Goal: Find specific page/section: Find specific page/section

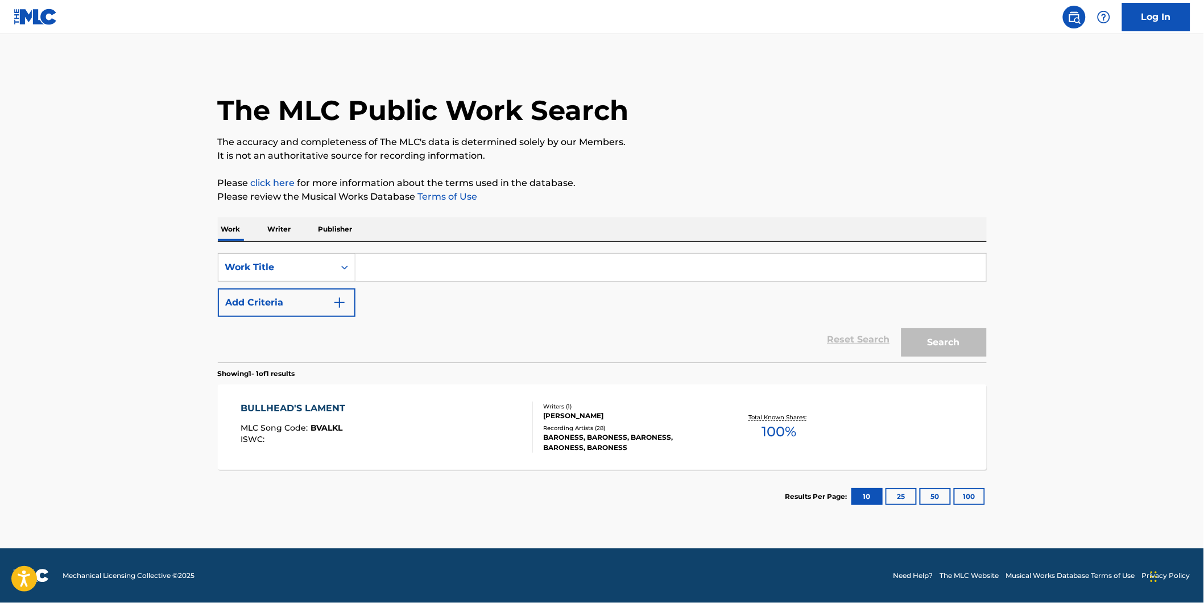
click at [387, 264] on input "Search Form" at bounding box center [670, 267] width 631 height 27
paste input "Bullhead's Lament"
type input "Bullhead's Lament"
click at [294, 298] on button "Add Criteria" at bounding box center [287, 302] width 138 height 28
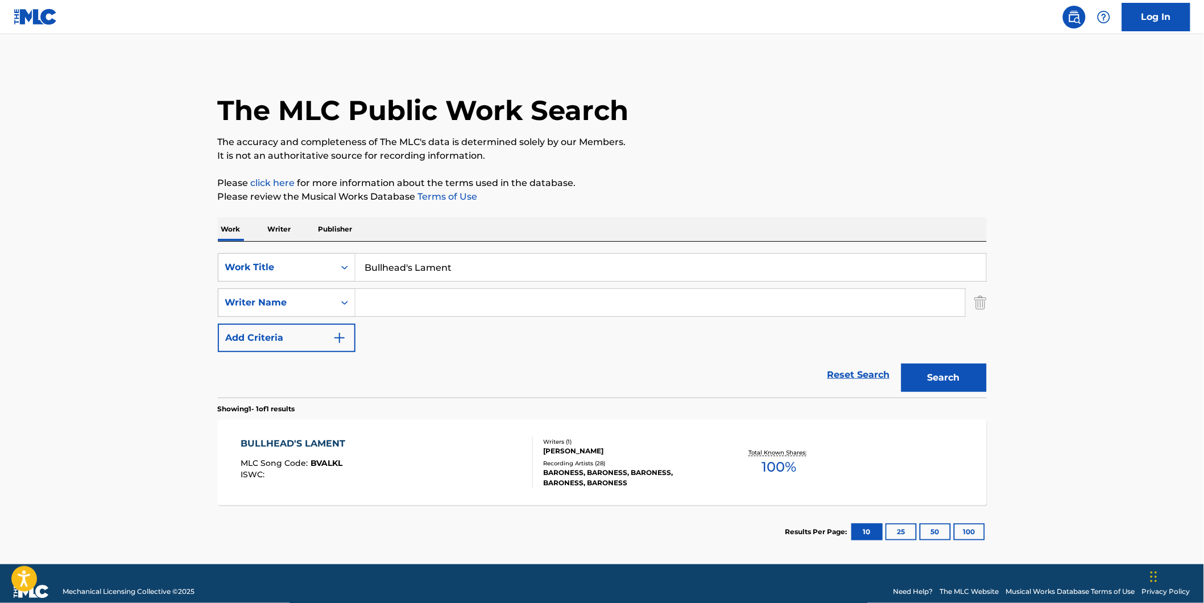
click at [149, 309] on main "The MLC Public Work Search The accuracy and completeness of The MLC's data is d…" at bounding box center [602, 299] width 1204 height 530
click at [412, 297] on input "Search Form" at bounding box center [660, 302] width 610 height 27
paste input "[PERSON_NAME]"
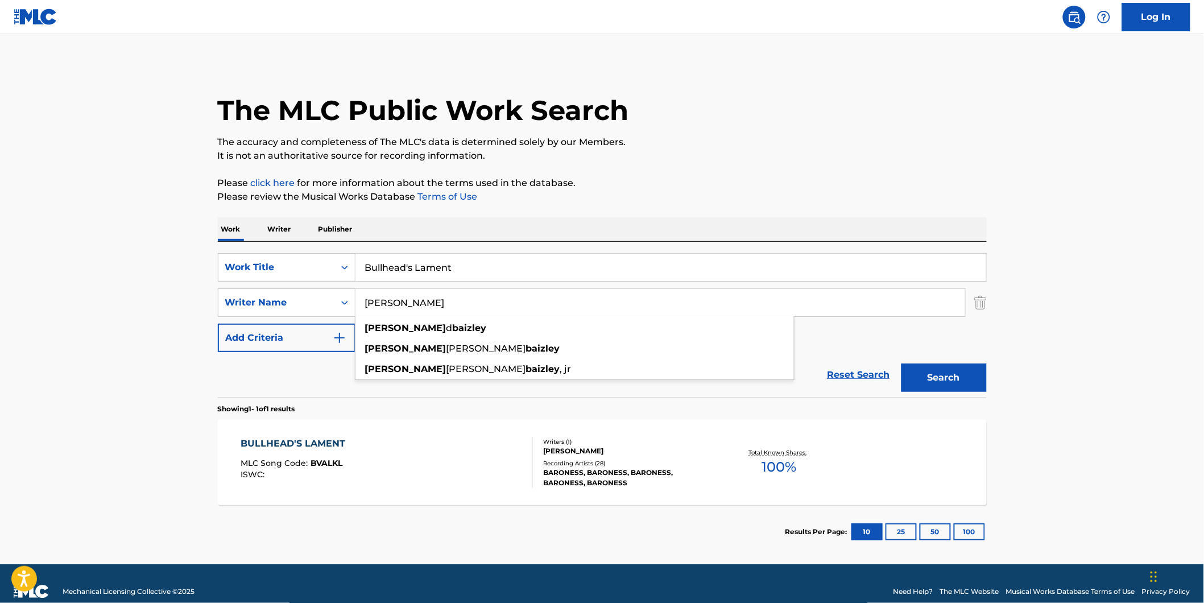
type input "[PERSON_NAME]"
click at [901, 363] on button "Search" at bounding box center [943, 377] width 85 height 28
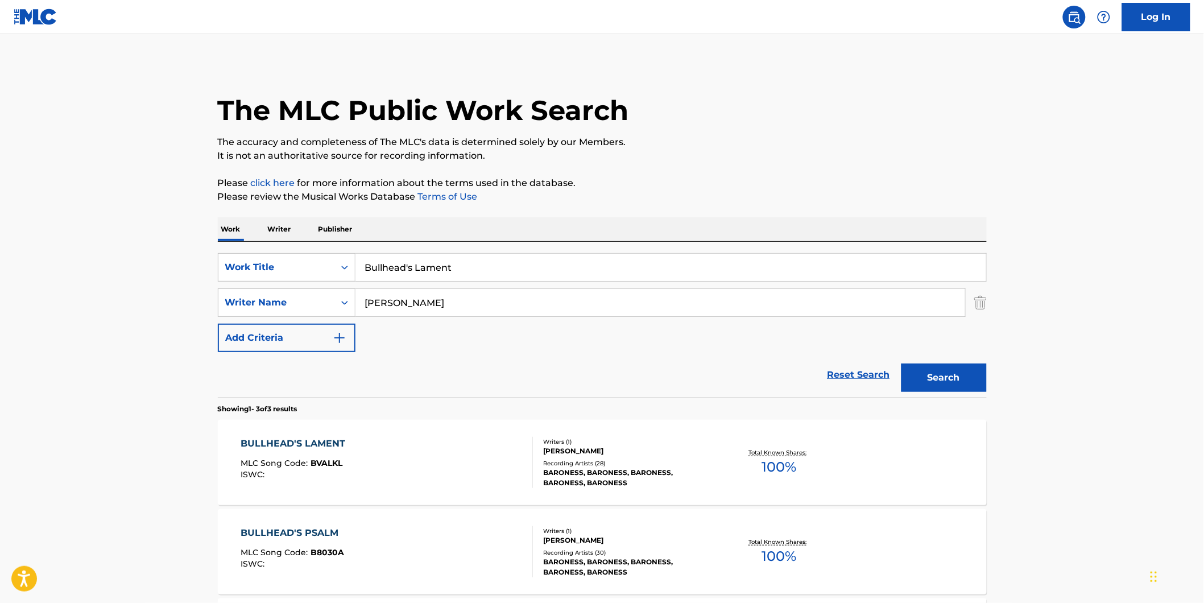
scroll to position [126, 0]
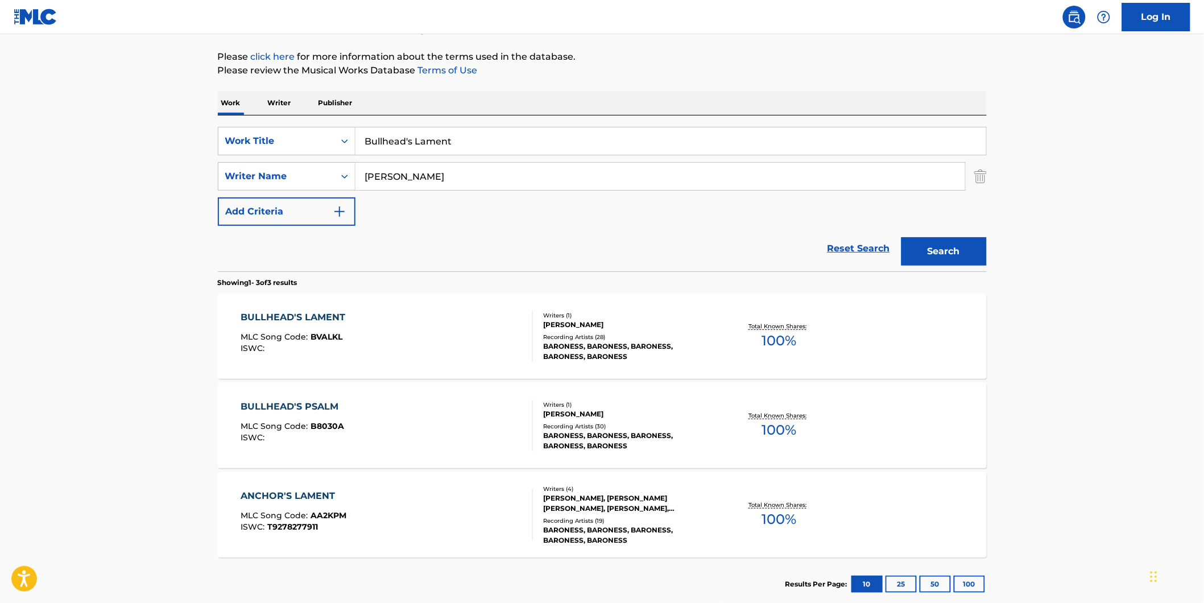
click at [459, 351] on div "BULLHEAD'S LAMENT MLC Song Code : BVALKL ISWC :" at bounding box center [387, 335] width 292 height 51
